Goal: Information Seeking & Learning: Learn about a topic

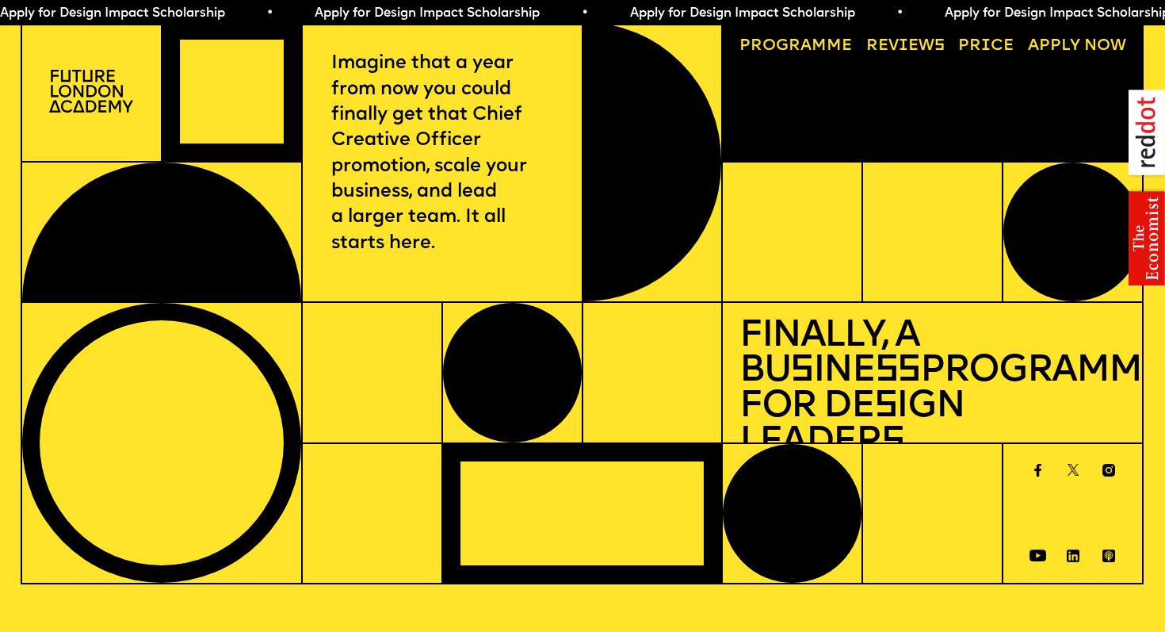
scroll to position [5773, 0]
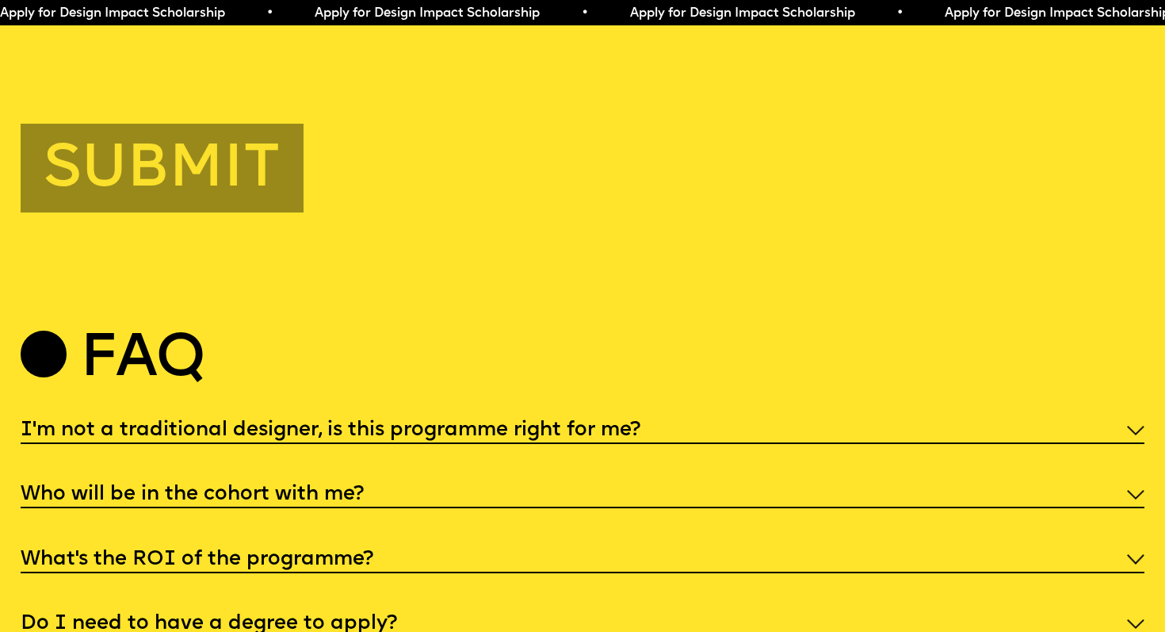
drag, startPoint x: 147, startPoint y: 333, endPoint x: 177, endPoint y: 333, distance: 29.3
click at [177, 334] on h2 "Faq" at bounding box center [142, 359] width 124 height 51
drag, startPoint x: 109, startPoint y: 331, endPoint x: 197, endPoint y: 333, distance: 88.0
click at [197, 334] on h2 "Faq" at bounding box center [142, 359] width 124 height 51
click at [140, 334] on h2 "Faq" at bounding box center [142, 359] width 124 height 51
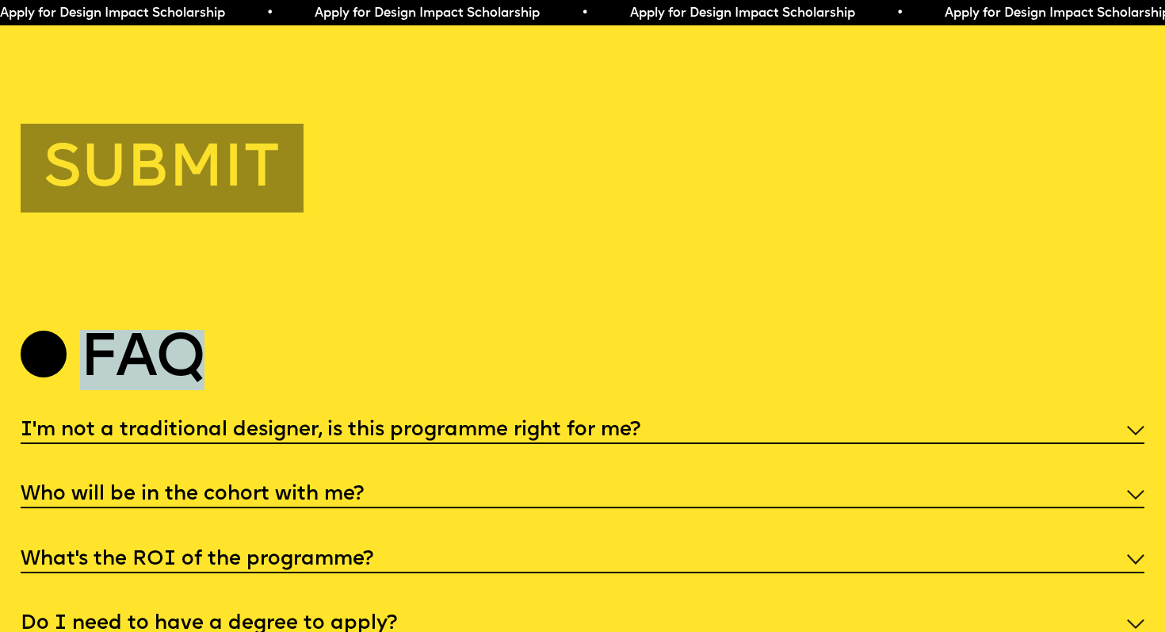
click at [140, 334] on h2 "Faq" at bounding box center [142, 359] width 124 height 51
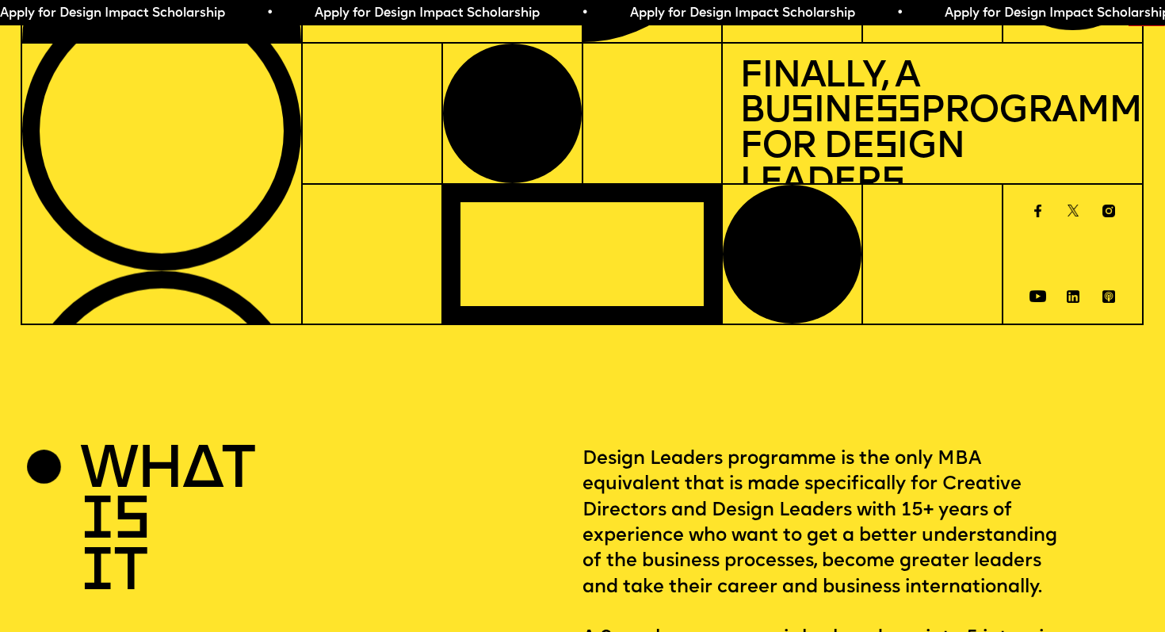
scroll to position [0, 0]
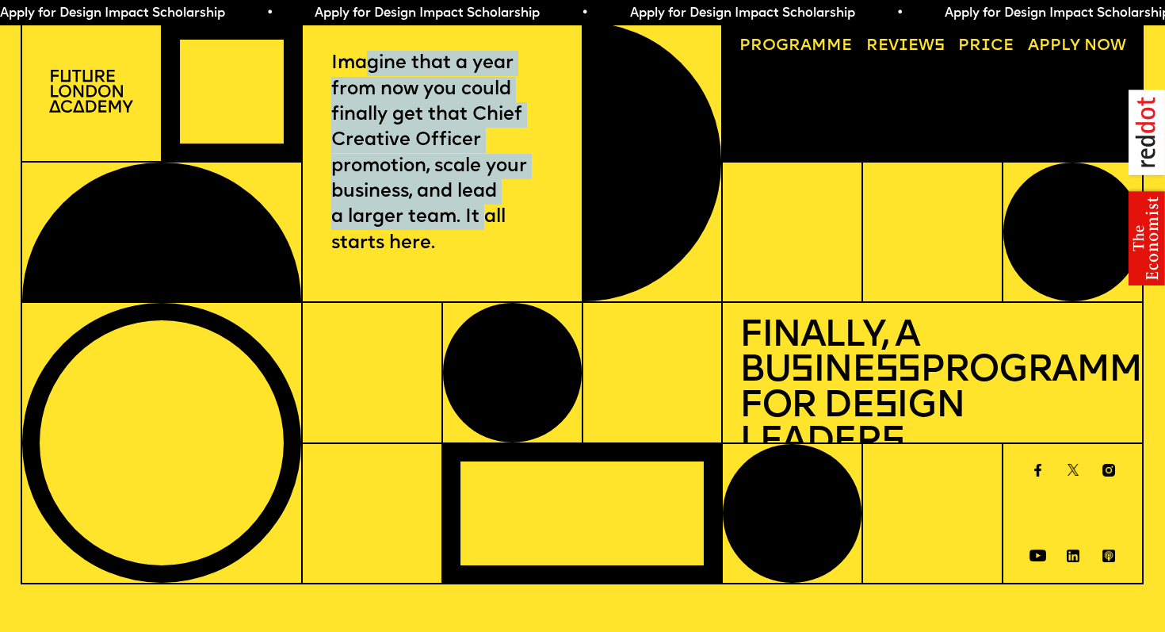
drag, startPoint x: 364, startPoint y: 61, endPoint x: 489, endPoint y: 205, distance: 190.5
click at [489, 205] on p "Imagine that a year from now you could finally get that Chief Creative Officer …" at bounding box center [441, 153] width 221 height 205
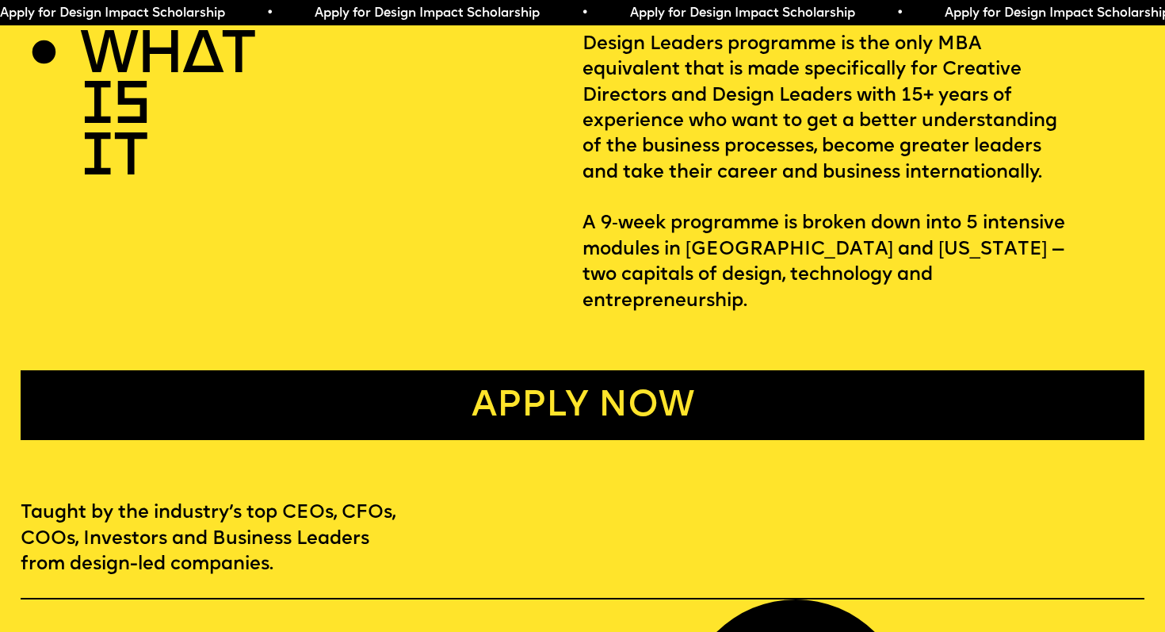
scroll to position [632, 0]
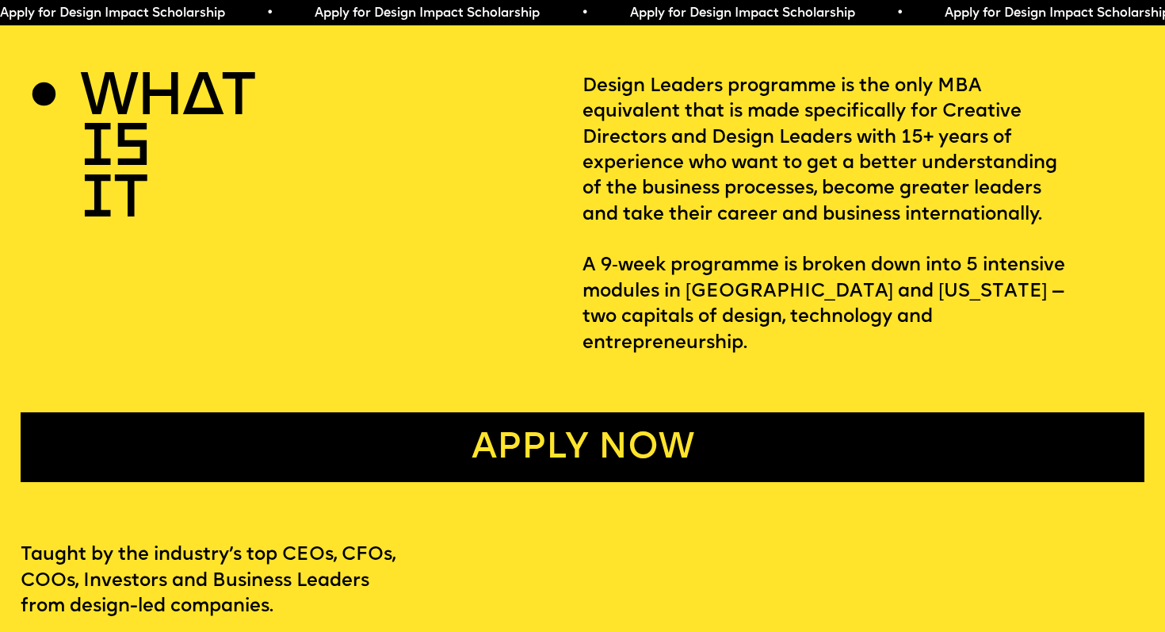
click at [691, 157] on p "Design Leaders programme is the only MBA equivalent that is made specifically f…" at bounding box center [863, 215] width 562 height 282
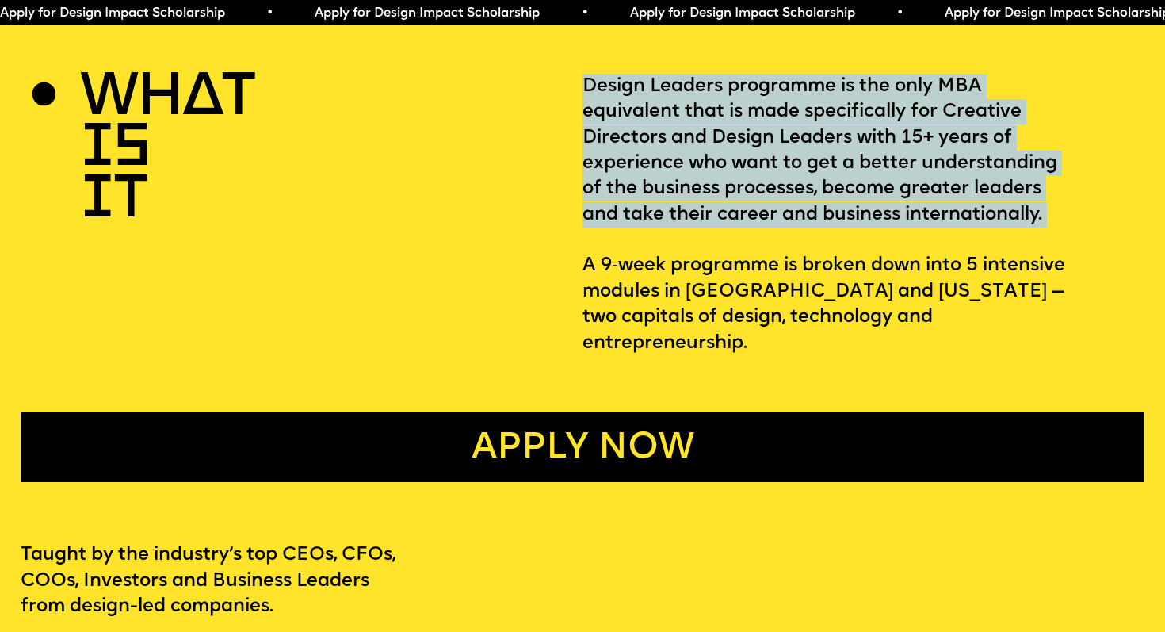
click at [691, 157] on p "Design Leaders programme is the only MBA equivalent that is made specifically f…" at bounding box center [863, 215] width 562 height 282
